Goal: Transaction & Acquisition: Download file/media

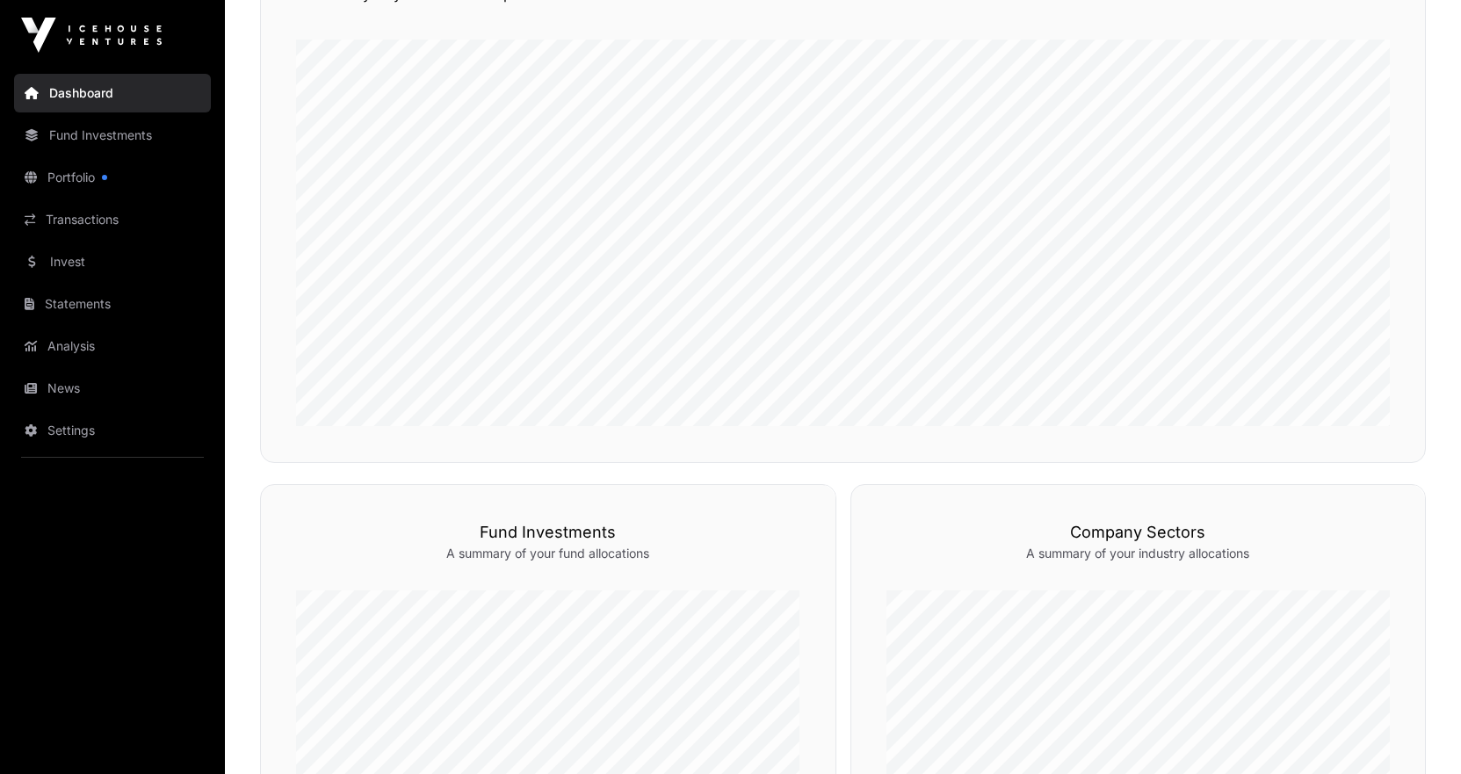
scroll to position [68, 0]
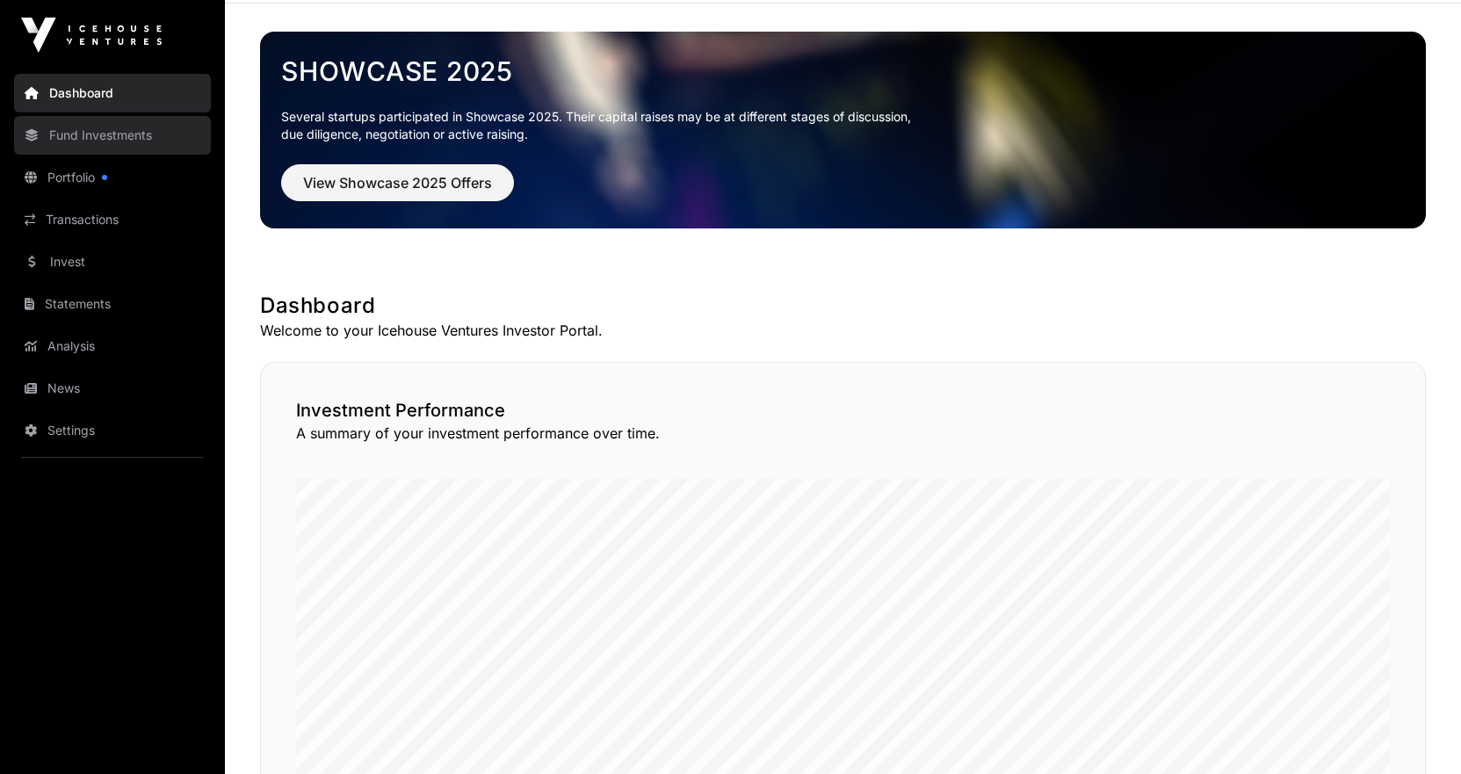
click at [77, 137] on link "Fund Investments" at bounding box center [112, 135] width 197 height 39
click at [107, 133] on link "Fund Investments" at bounding box center [112, 135] width 197 height 39
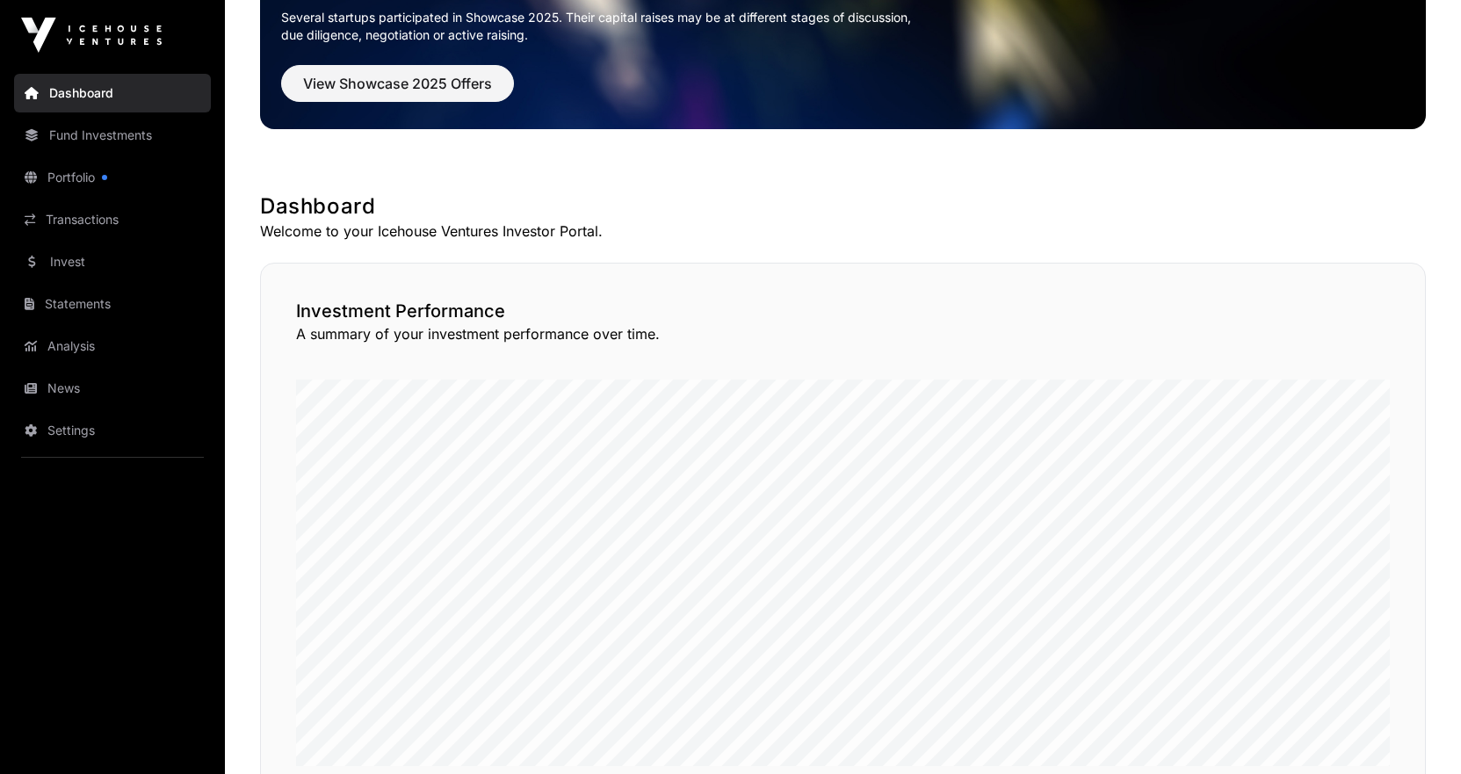
scroll to position [0, 0]
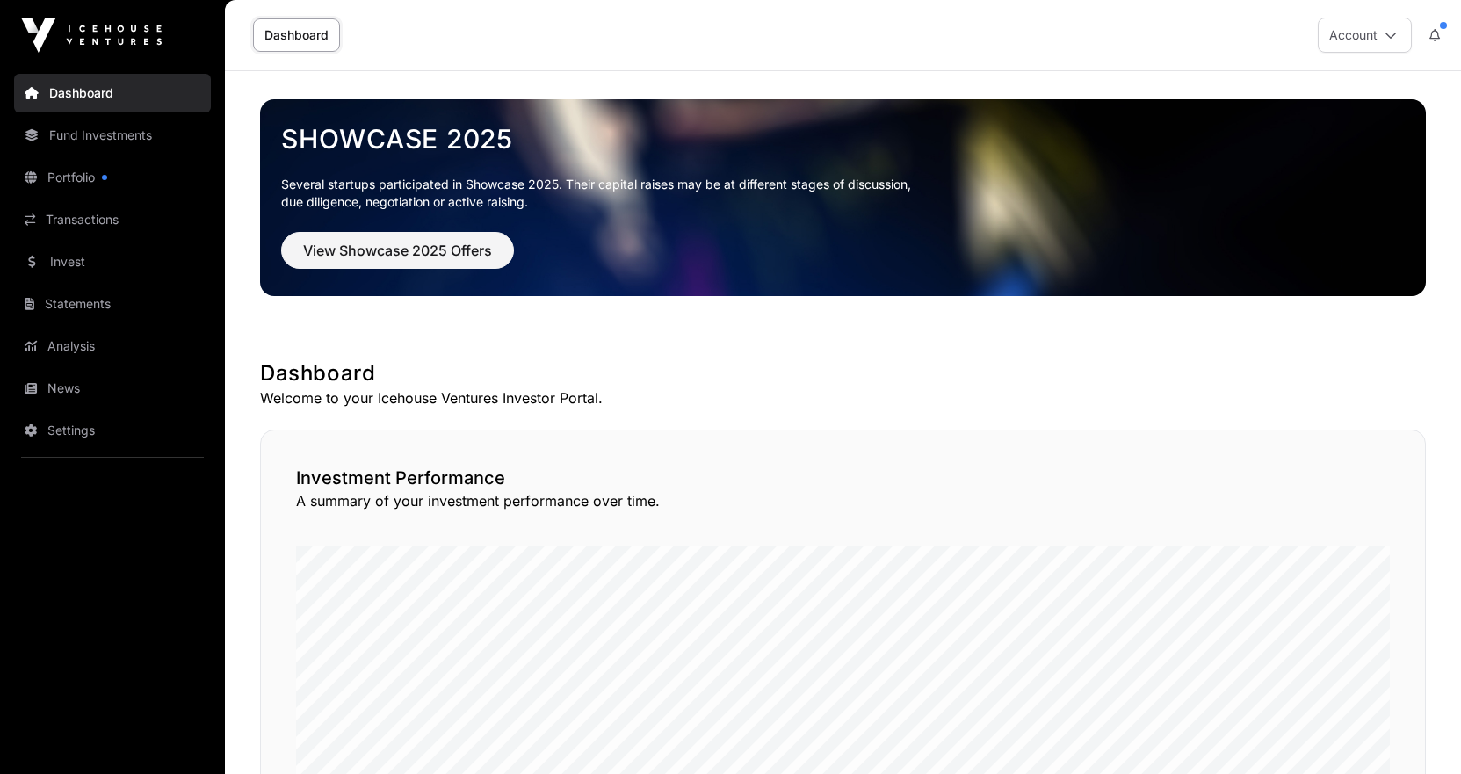
click at [305, 38] on link "Dashboard" at bounding box center [296, 34] width 87 height 33
click at [303, 27] on link "Dashboard" at bounding box center [296, 34] width 87 height 33
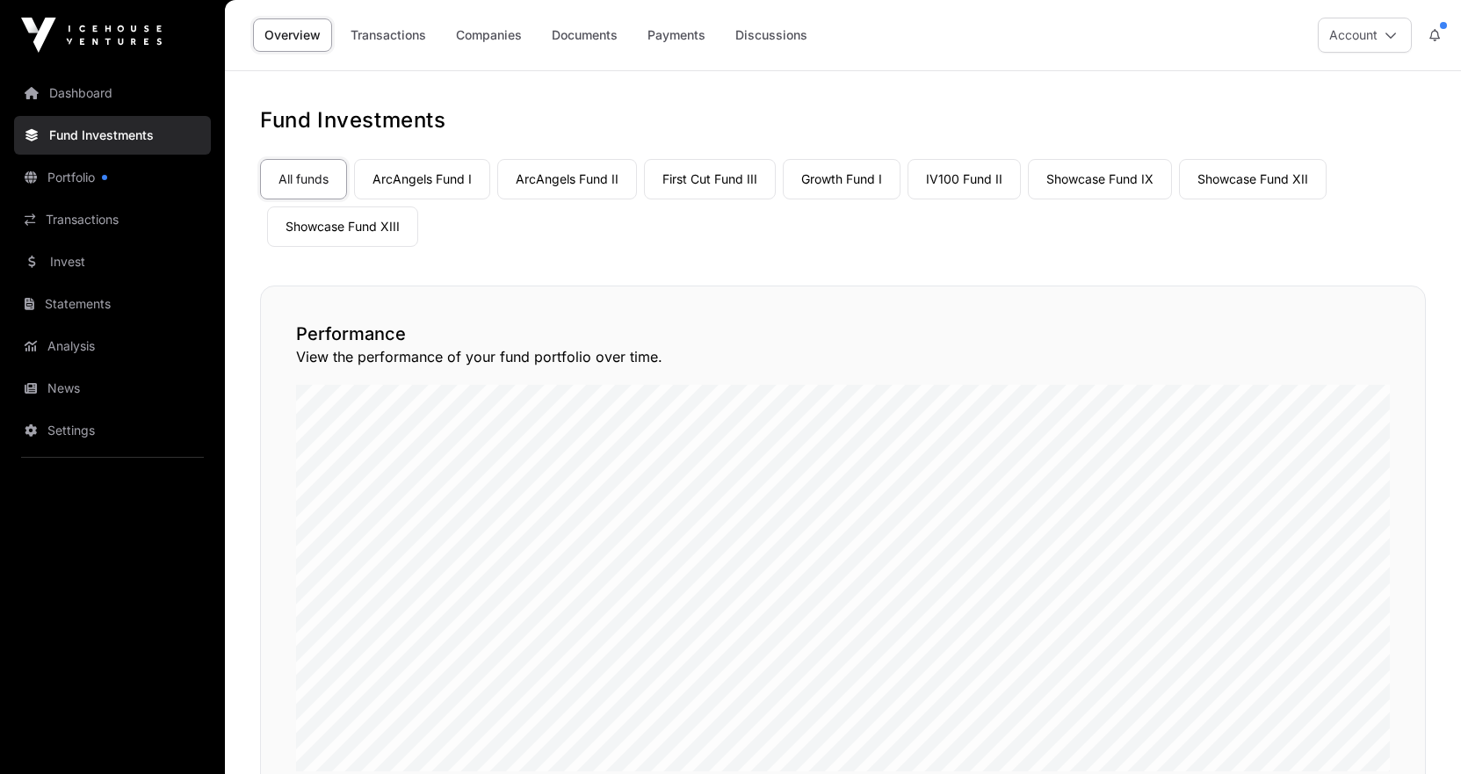
click at [88, 141] on link "Fund Investments" at bounding box center [112, 135] width 197 height 39
click at [82, 307] on link "Statements" at bounding box center [112, 304] width 197 height 39
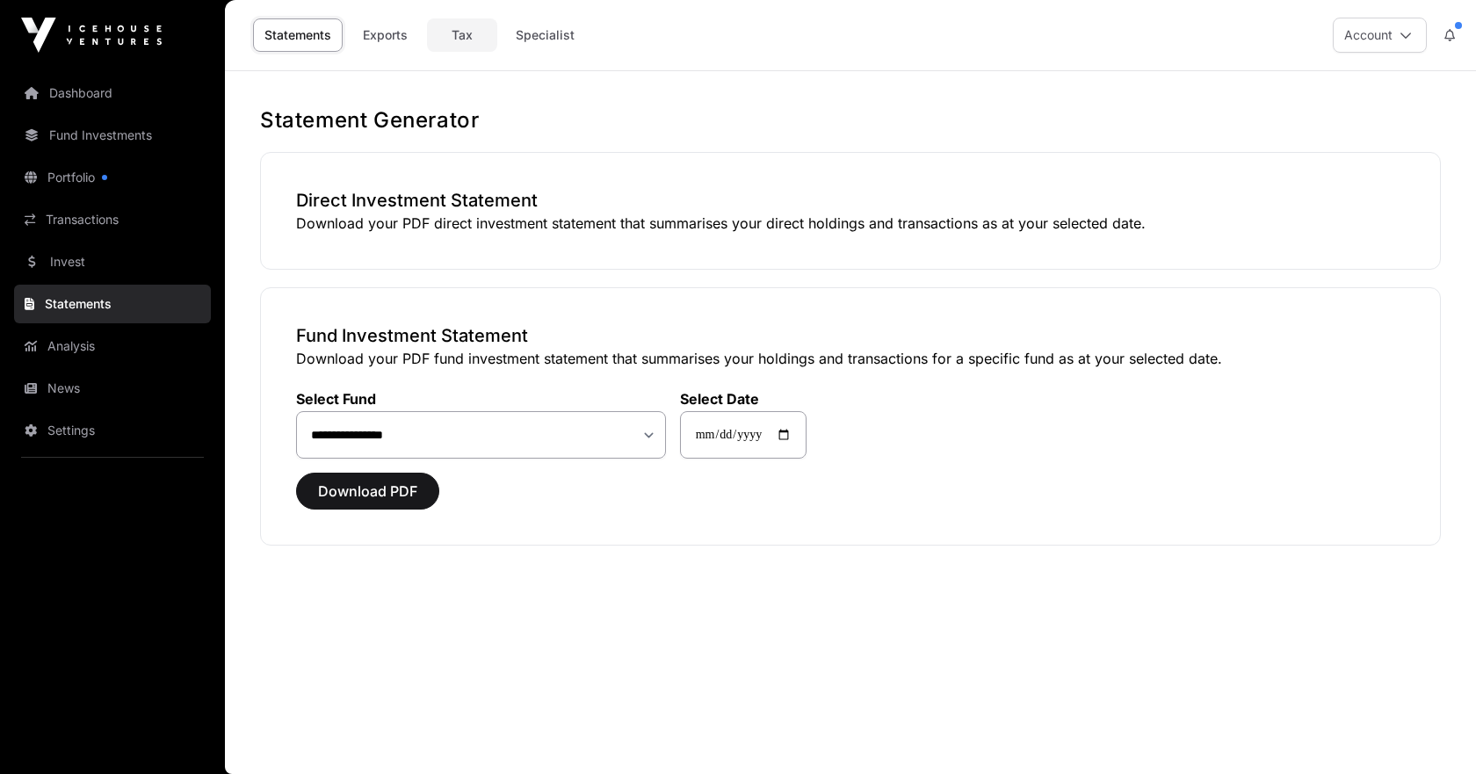
click at [455, 36] on link "Tax" at bounding box center [462, 34] width 70 height 33
select select
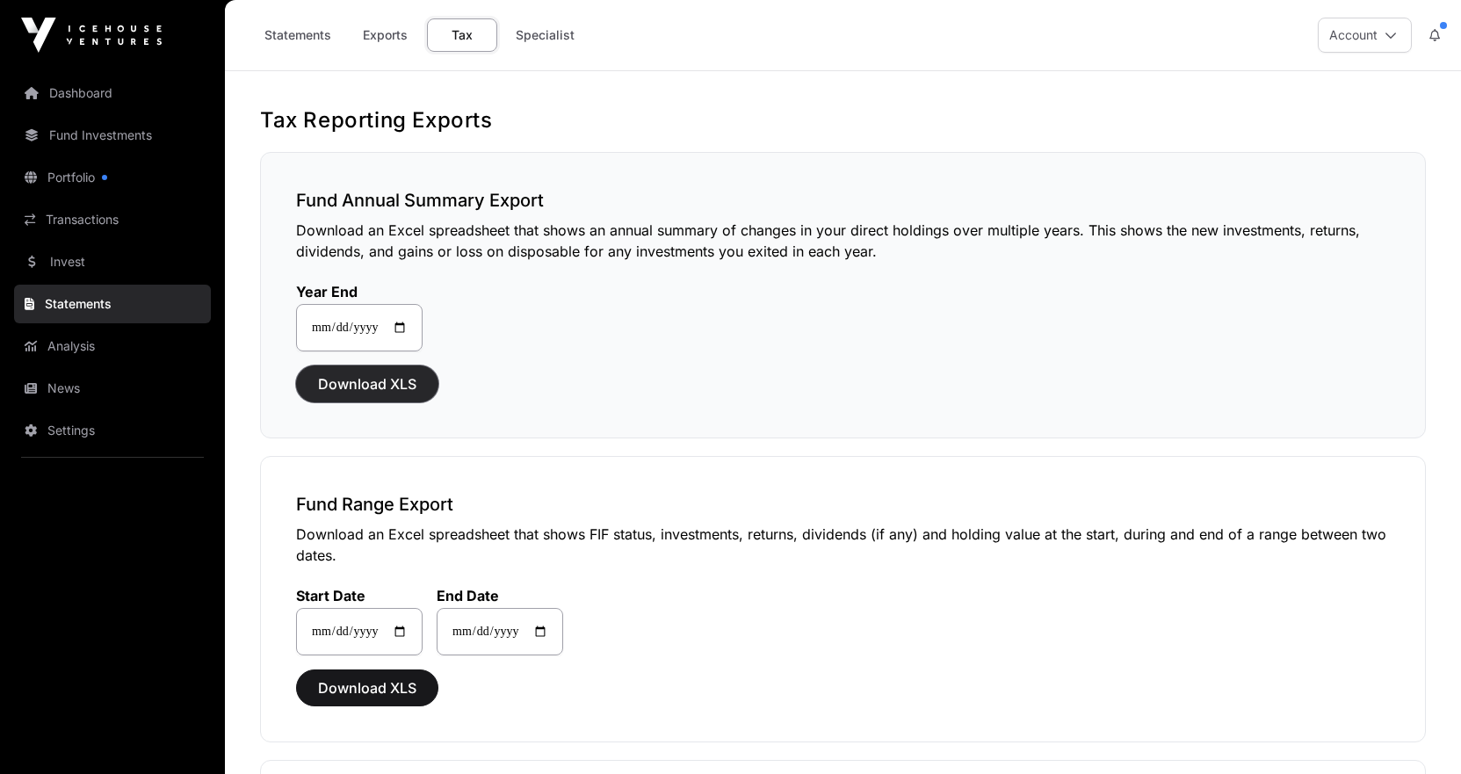
click at [352, 384] on span "Download XLS" at bounding box center [367, 383] width 98 height 21
click at [374, 677] on button "Download XLS" at bounding box center [367, 688] width 142 height 37
click at [366, 687] on span "Download XLS" at bounding box center [367, 688] width 98 height 21
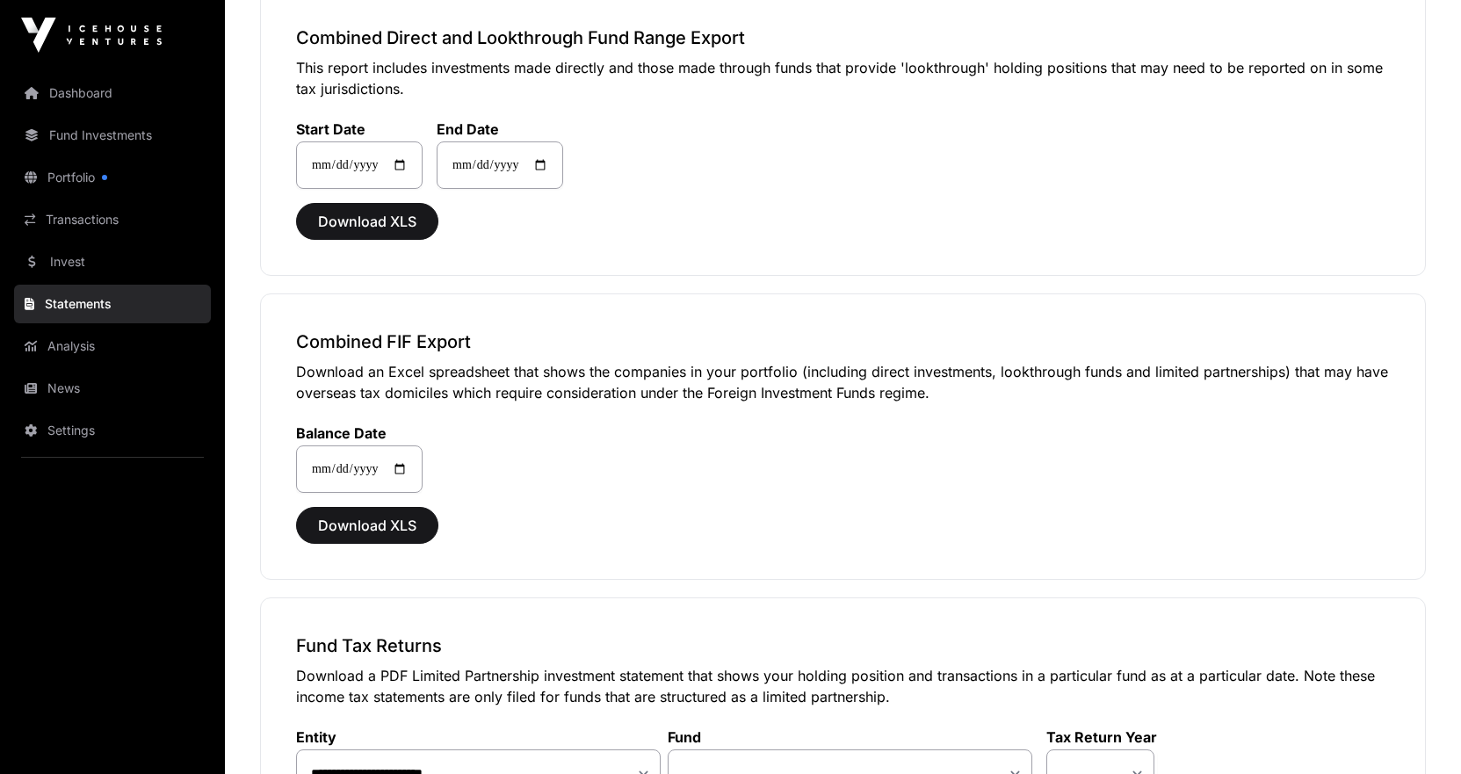
scroll to position [1047, 0]
